Goal: Find specific page/section: Locate a particular part of the current website

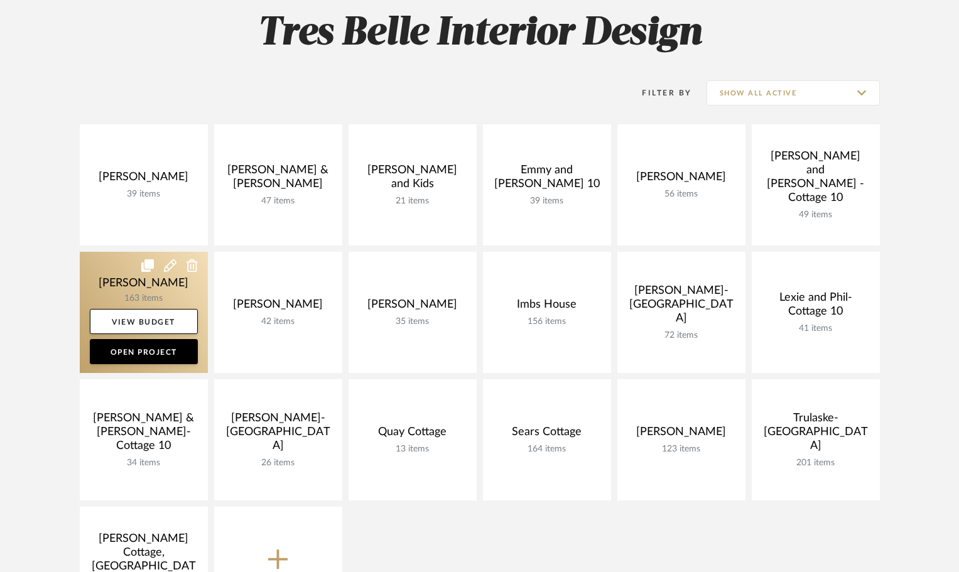
scroll to position [188, 0]
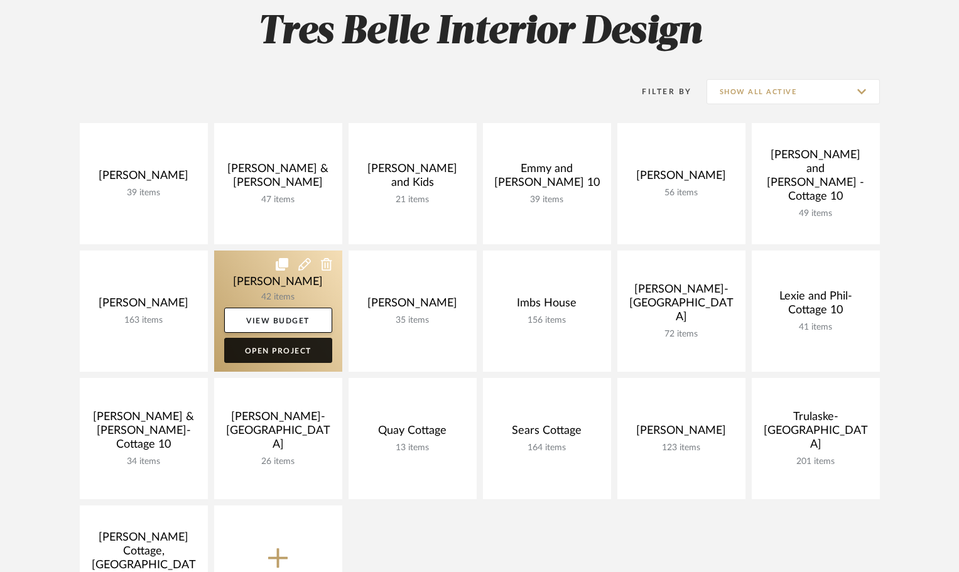
click at [312, 346] on link "Open Project" at bounding box center [278, 350] width 108 height 25
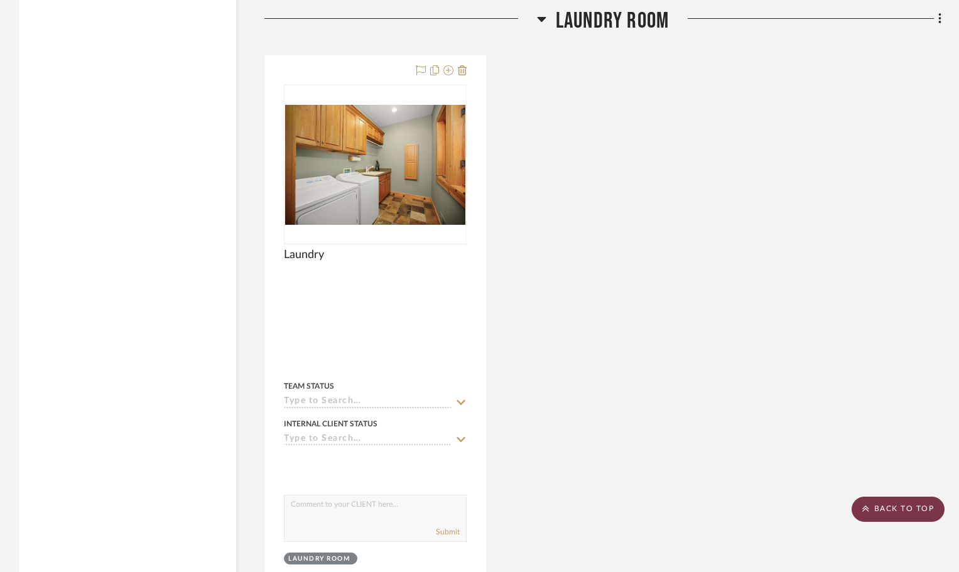
scroll to position [13191, 0]
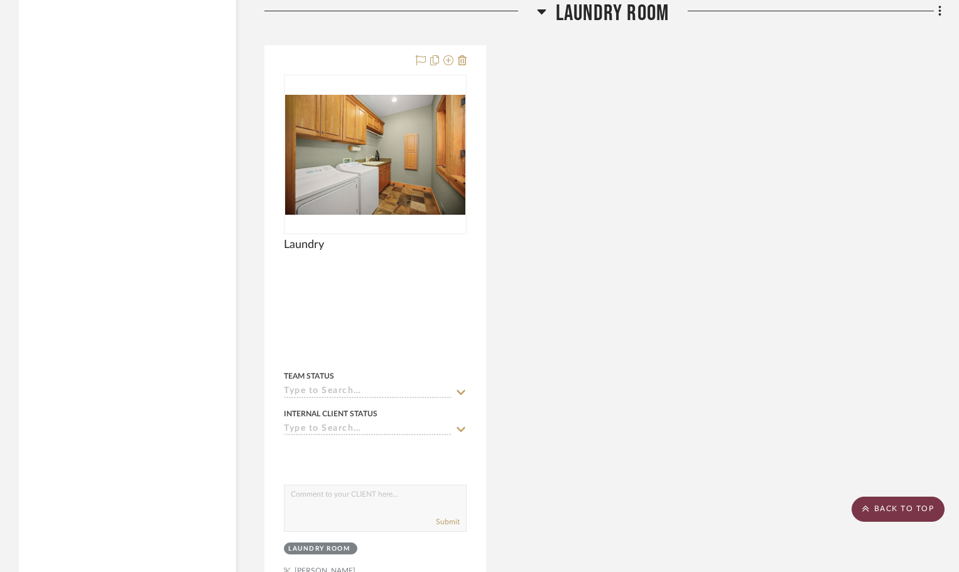
click at [891, 502] on scroll-to-top-button "BACK TO TOP" at bounding box center [898, 509] width 93 height 25
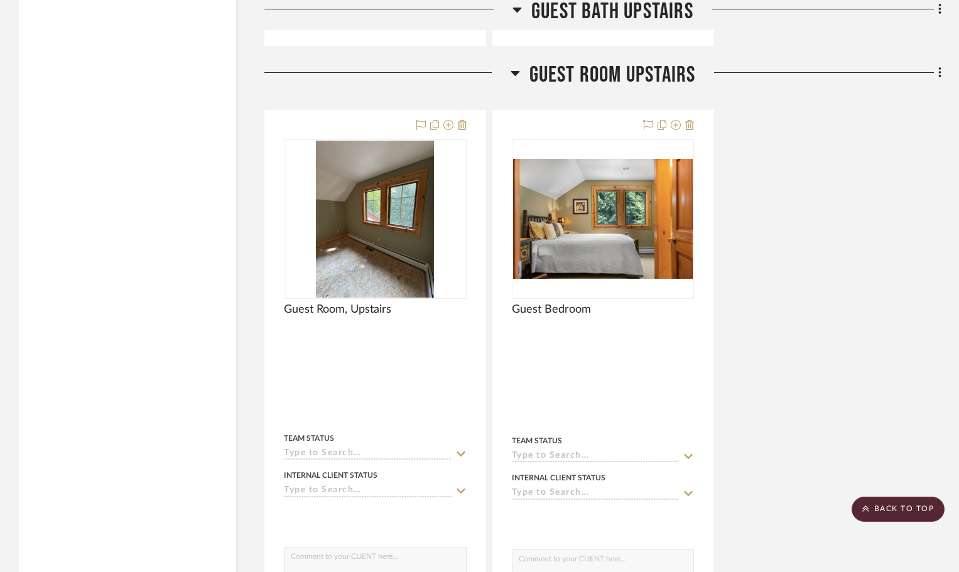
scroll to position [6909, 0]
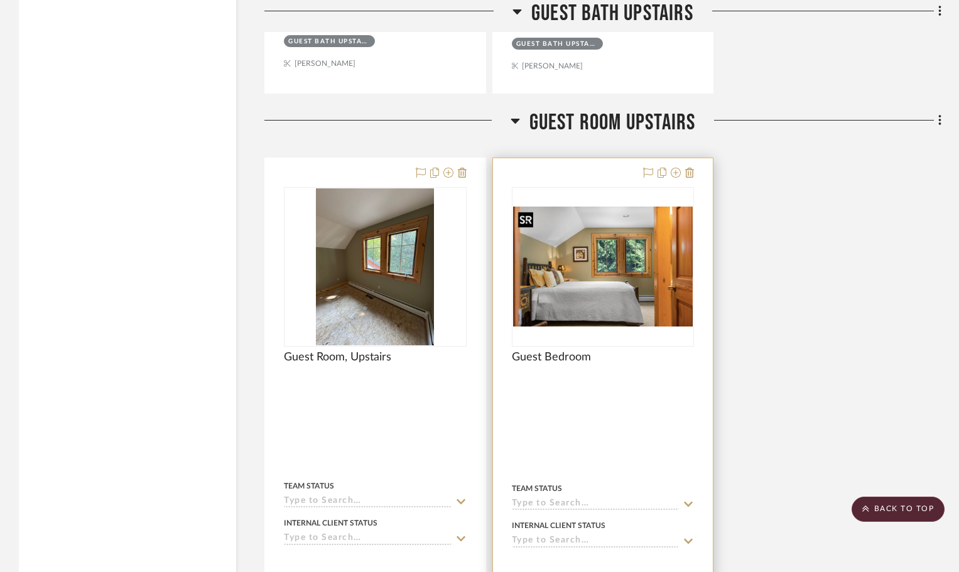
click at [0, 0] on img at bounding box center [0, 0] width 0 height 0
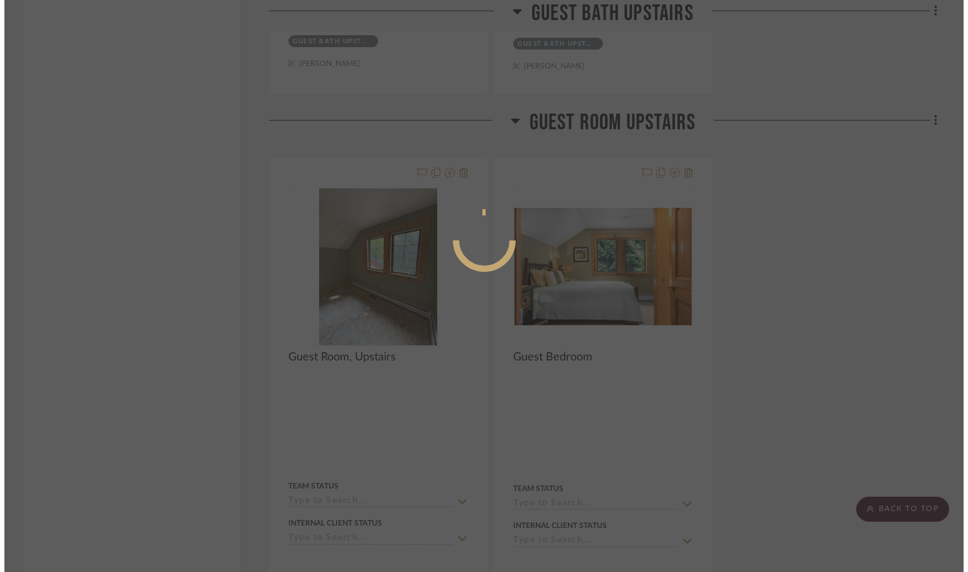
scroll to position [0, 0]
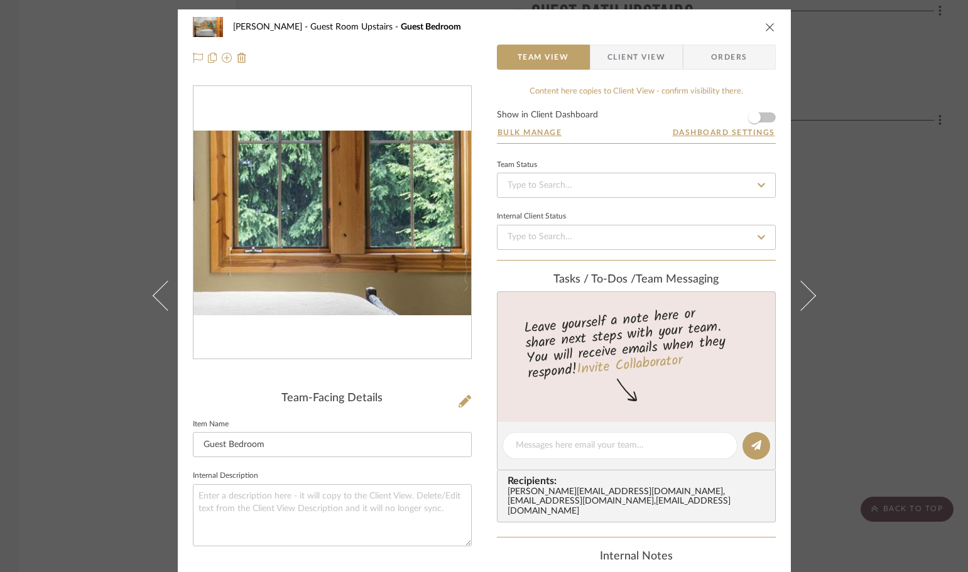
click at [351, 223] on img "0" at bounding box center [332, 223] width 278 height 185
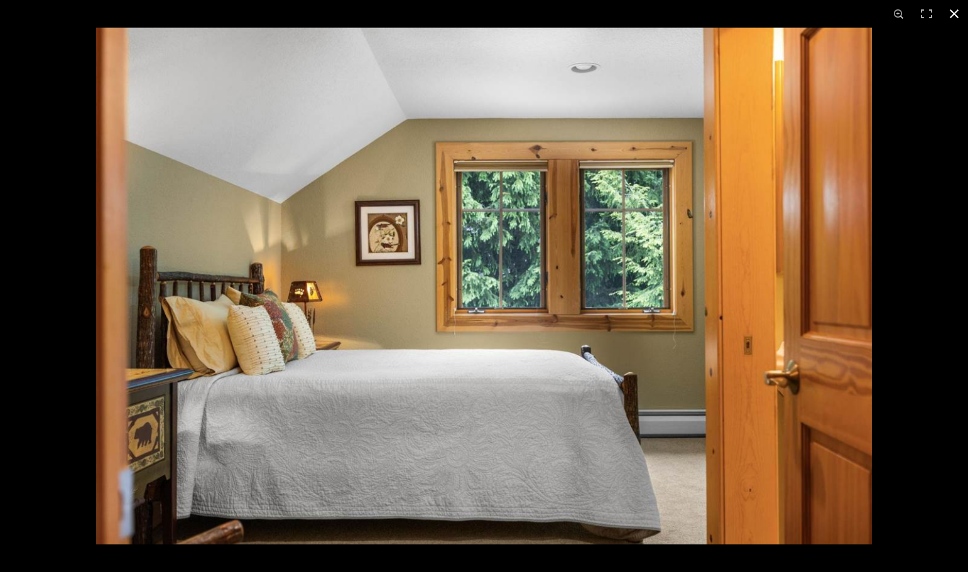
click at [953, 8] on button at bounding box center [954, 14] width 28 height 28
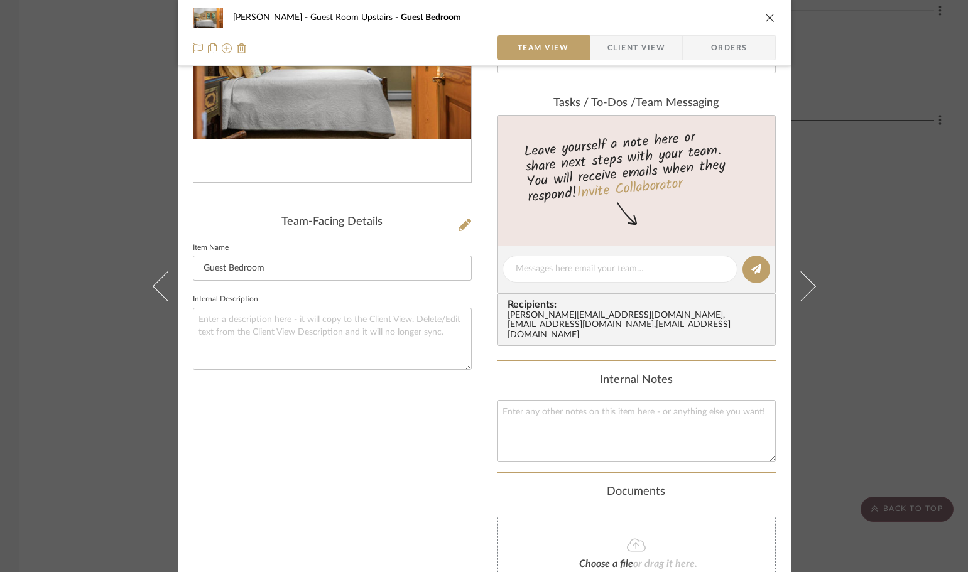
scroll to position [63, 0]
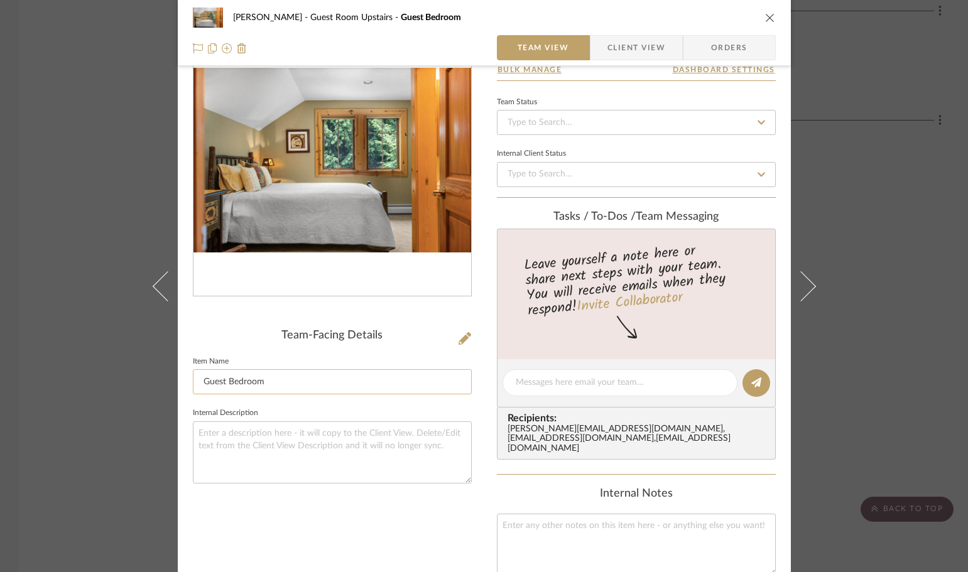
click at [295, 378] on input "Guest Bedroom" at bounding box center [332, 381] width 279 height 25
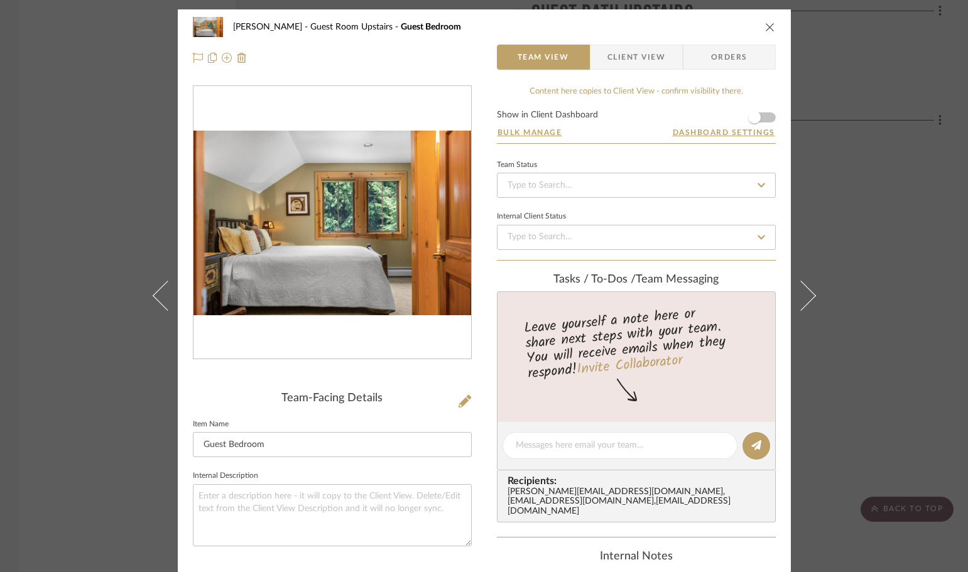
click at [768, 24] on icon "close" at bounding box center [770, 27] width 10 height 10
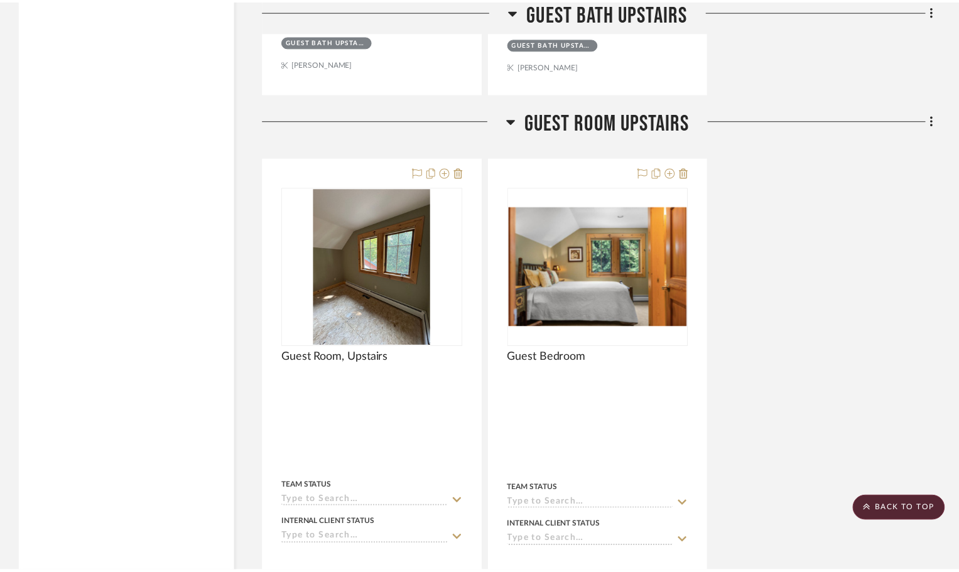
scroll to position [6909, 0]
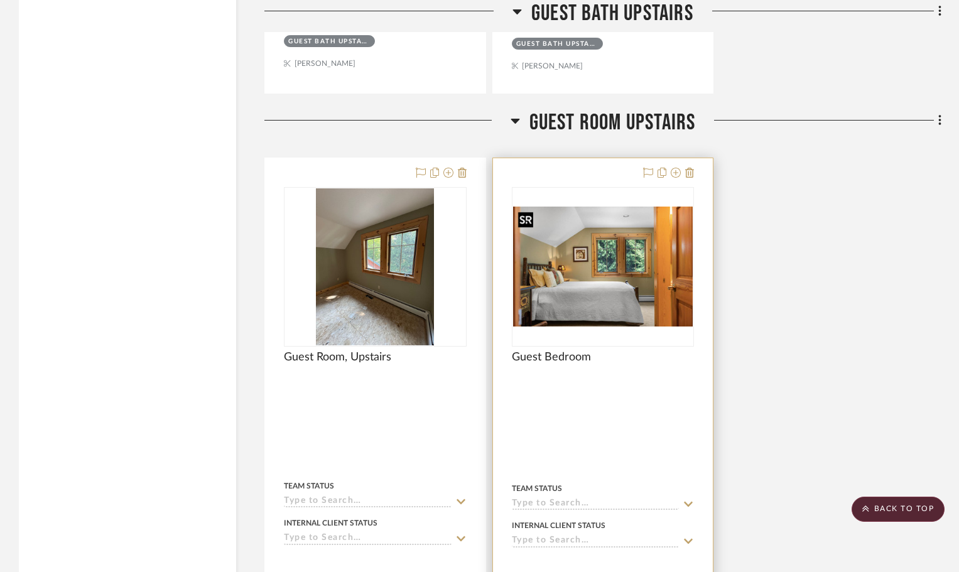
click at [622, 285] on img "0" at bounding box center [603, 267] width 180 height 120
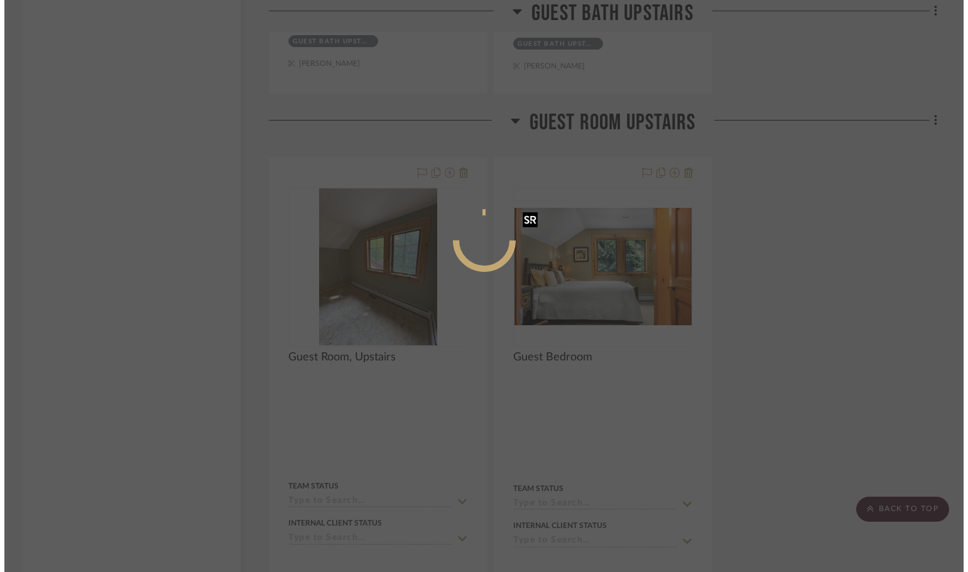
scroll to position [0, 0]
